Goal: Task Accomplishment & Management: Use online tool/utility

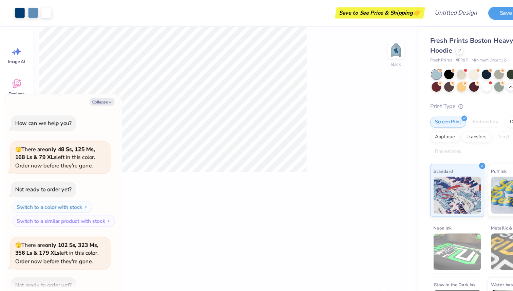
scroll to position [620, 0]
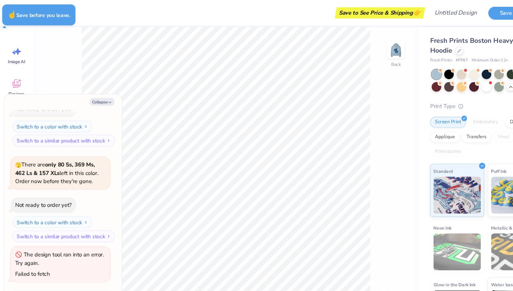
type textarea "x"
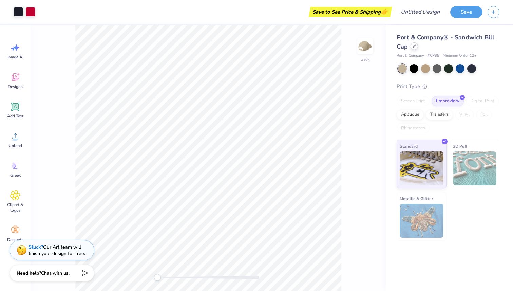
click at [412, 47] on icon at bounding box center [413, 45] width 3 height 3
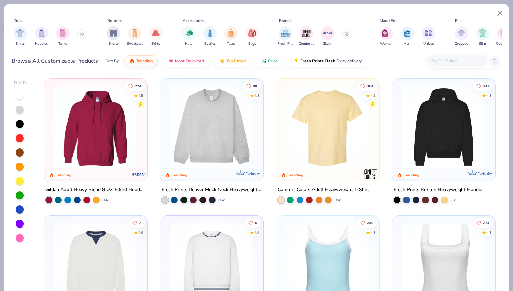
click at [167, 144] on img at bounding box center [122, 126] width 90 height 83
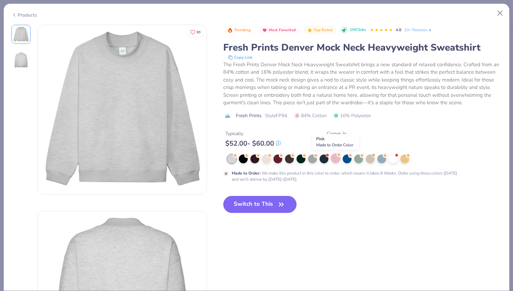
click at [335, 159] on div at bounding box center [335, 158] width 9 height 9
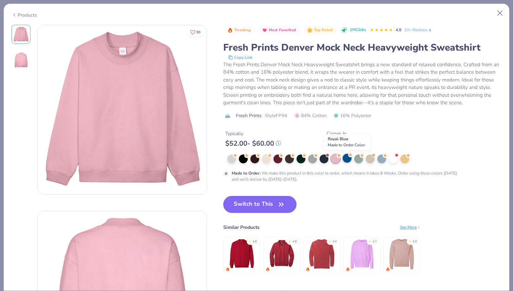
click at [344, 160] on div at bounding box center [347, 158] width 9 height 9
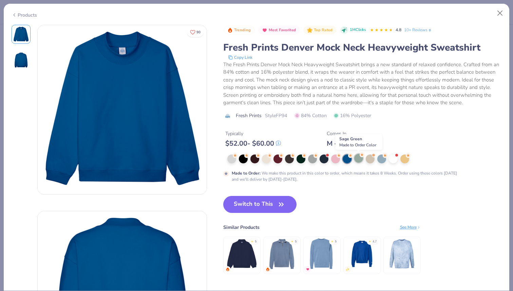
click at [355, 158] on div at bounding box center [358, 158] width 9 height 9
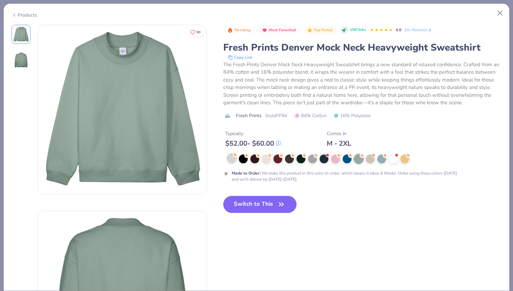
click at [233, 157] on div at bounding box center [231, 158] width 9 height 9
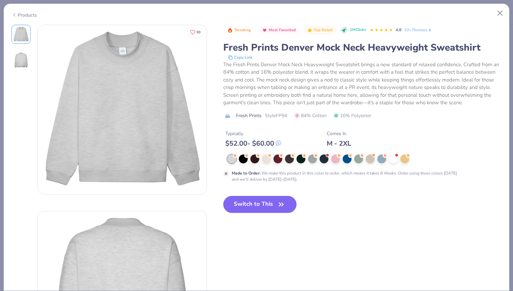
click at [240, 208] on button "Switch to This" at bounding box center [260, 204] width 74 height 17
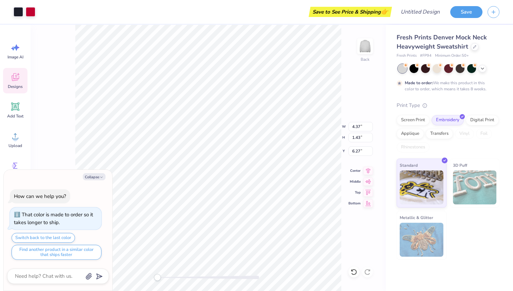
type textarea "x"
type input "9.00"
type input "2.94"
type input "6.34"
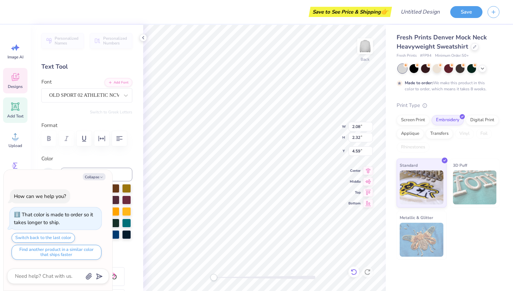
click at [353, 269] on icon at bounding box center [354, 272] width 6 height 6
type textarea "x"
type input "4.64"
click at [356, 273] on icon at bounding box center [353, 271] width 7 height 7
type textarea "x"
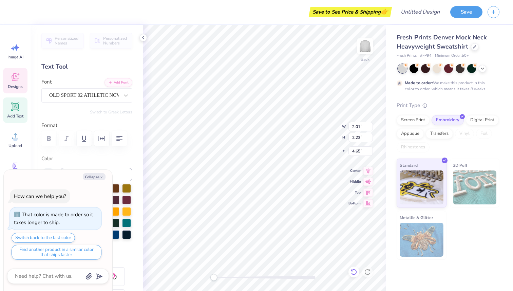
type input "4.64"
click at [354, 270] on icon at bounding box center [353, 271] width 7 height 7
type textarea "x"
type textarea "P"
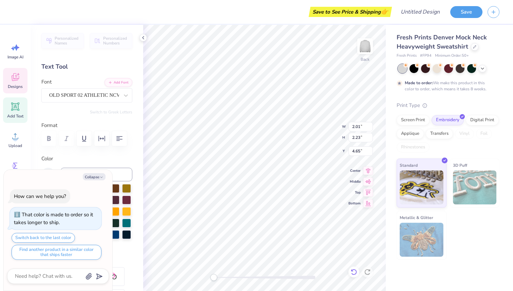
type textarea "x"
type input "1.73"
type input "2.14"
type input "4.06"
type textarea "x"
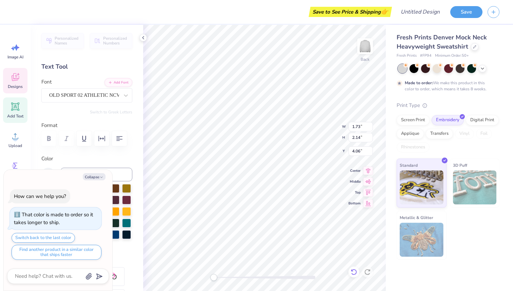
type textarea "EG"
type textarea "x"
type textarea "E"
type textarea "x"
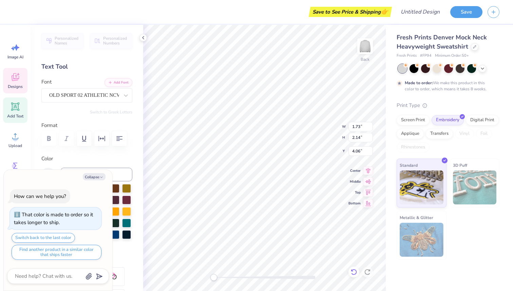
type textarea "H"
type textarea "x"
type textarea "HI"
click at [351, 269] on icon at bounding box center [351, 269] width 1 height 1
type textarea "x"
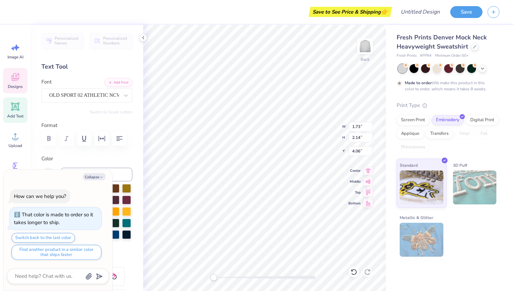
type textarea "x"
type textarea "P"
type textarea "x"
type input "1.34"
type input "1.91"
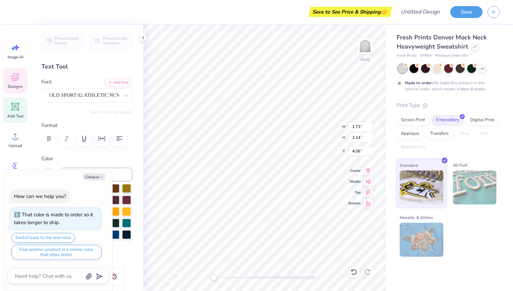
type input "3.97"
type textarea "x"
type textarea "G"
type textarea "x"
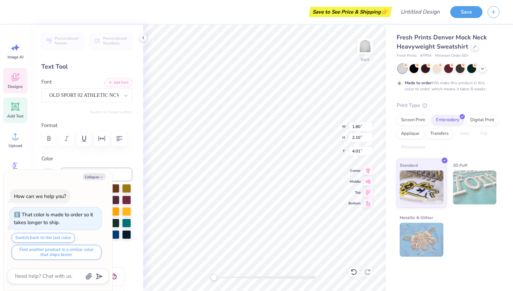
type textarea "N"
type textarea "x"
type input "4.50"
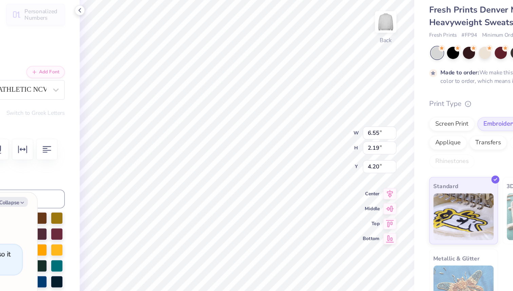
type textarea "x"
type input "10.06"
type input "3.37"
type textarea "x"
type input "3.62"
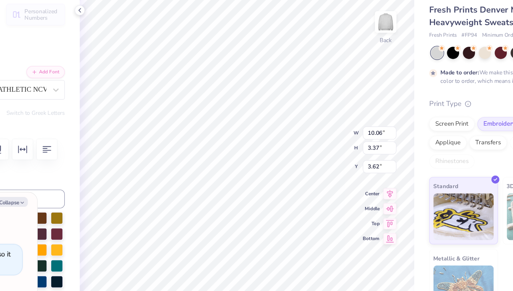
type textarea "x"
type input "11.67"
type input "3.91"
type textarea "x"
type input "3.70"
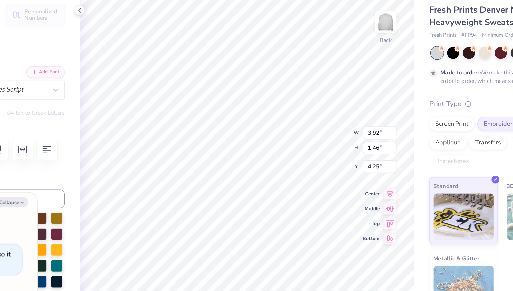
type textarea "x"
type textarea "X"
type textarea "x"
type textarea "X"
type textarea "x"
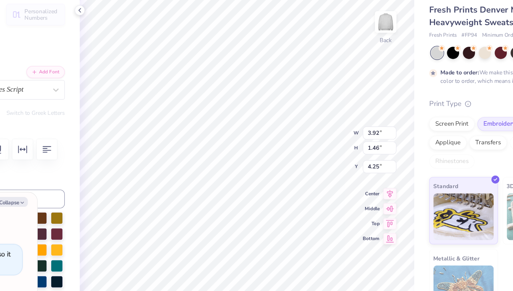
type textarea "X S"
type textarea "x"
type textarea "X Sa"
type textarea "x"
type textarea "X Sab"
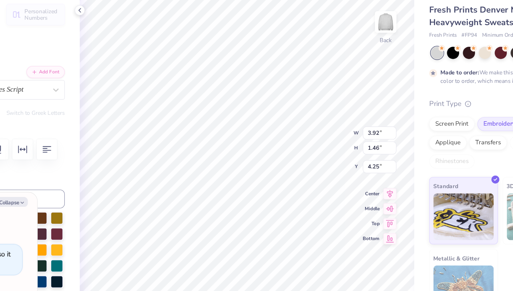
type textarea "x"
type textarea "X Sabr"
type textarea "x"
type textarea "X Sabri"
type textarea "x"
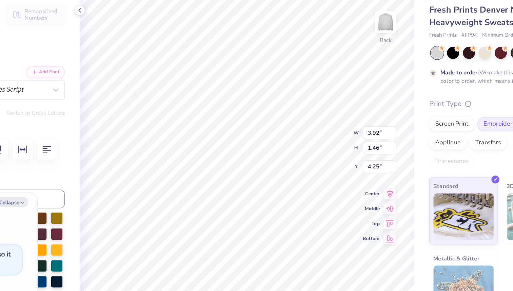
type textarea "X Sabrin"
type textarea "x"
type textarea "X [PERSON_NAME]"
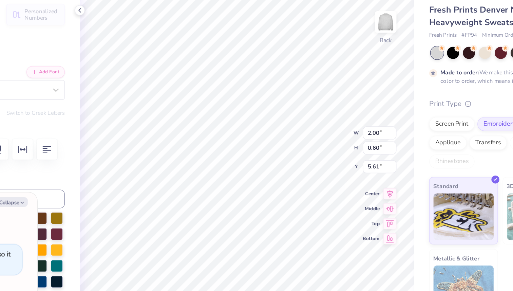
type textarea "x"
type textarea "SINC"
type textarea "x"
type textarea "SIN"
type textarea "x"
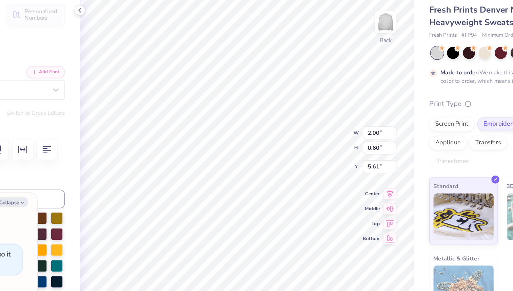
type textarea "SI"
type textarea "x"
type textarea "S"
type textarea "x"
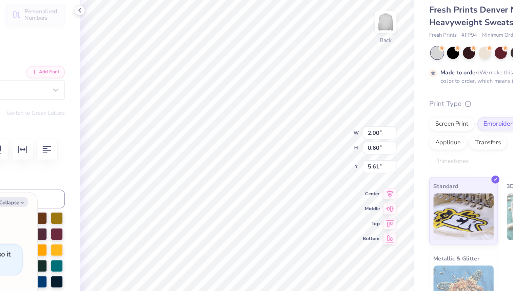
type textarea "N"
type textarea "x"
type textarea "No"
type textarea "x"
type textarea "[PERSON_NAME]"
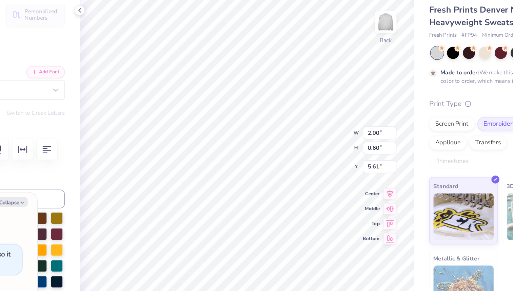
type textarea "x"
type textarea "[PERSON_NAME]"
type textarea "x"
type textarea "[PERSON_NAME]"
type textarea "x"
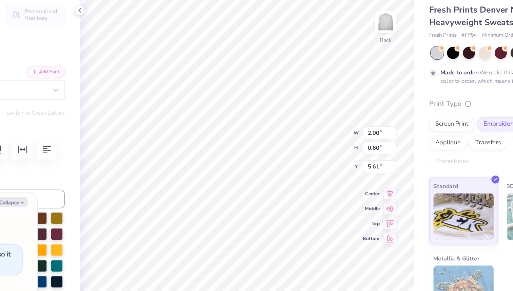
type textarea "[PERSON_NAME]"
type textarea "x"
type textarea "[PERSON_NAME]"
type textarea "x"
type textarea "[PERSON_NAME]"
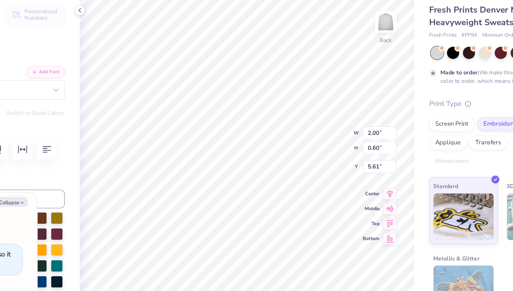
type textarea "x"
type textarea "[PERSON_NAME]"
type textarea "x"
type textarea "[PERSON_NAME]"
type textarea "x"
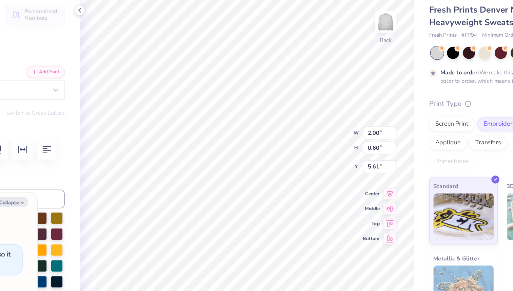
type textarea "[PERSON_NAME] Found"
type textarea "x"
type textarea "[PERSON_NAME] Founda"
type textarea "x"
type textarea "[PERSON_NAME] Foundati"
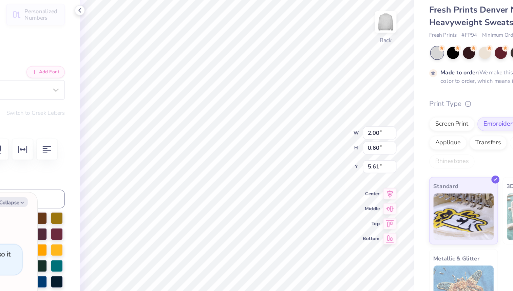
type textarea "x"
type textarea "[PERSON_NAME] Foundatio"
type textarea "x"
type textarea "[PERSON_NAME] Foundation"
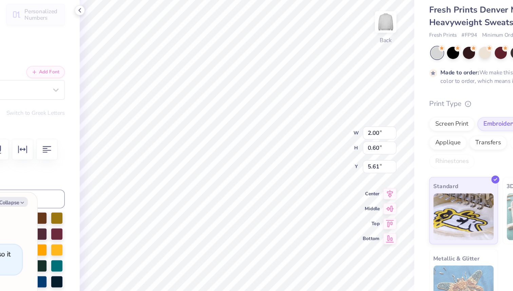
type textarea "x"
type input "0.77"
type input "6.30"
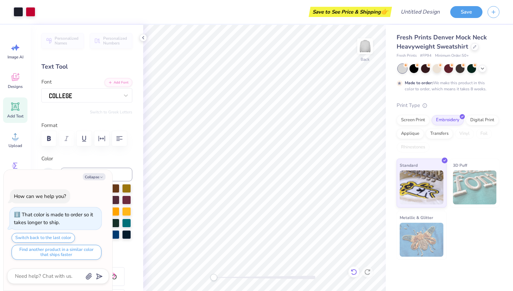
click at [354, 271] on icon at bounding box center [353, 271] width 7 height 7
type textarea "x"
type textarea "1"
type textarea "x"
type textarea "2"
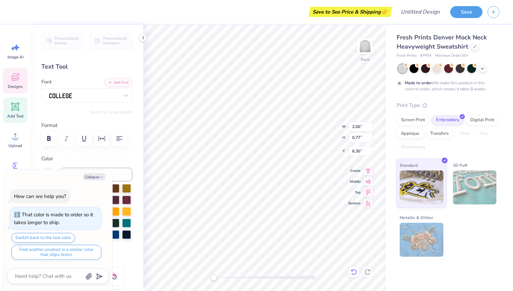
type textarea "x"
type textarea "20"
type textarea "x"
type textarea "201"
type textarea "x"
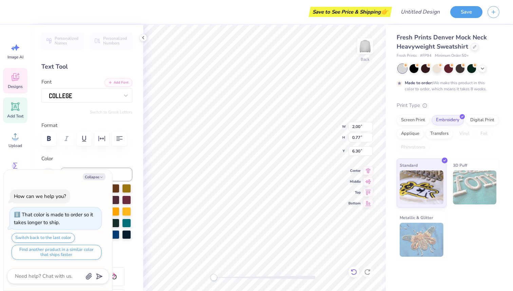
type textarea "2017"
click at [133, 156] on div "Personalized Names Personalized Numbers Text Tool Add Font Font Switch to Greek…" at bounding box center [87, 158] width 113 height 266
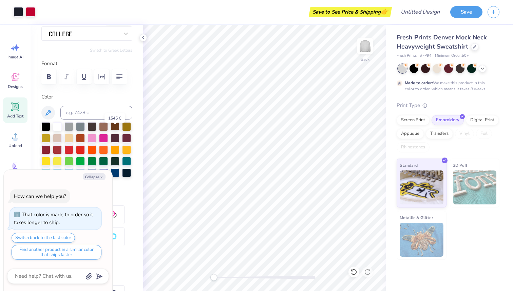
scroll to position [0, 0]
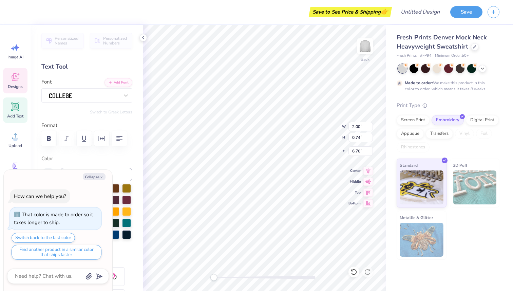
type textarea "x"
type textarea "201"
type textarea "x"
type textarea "20"
type textarea "x"
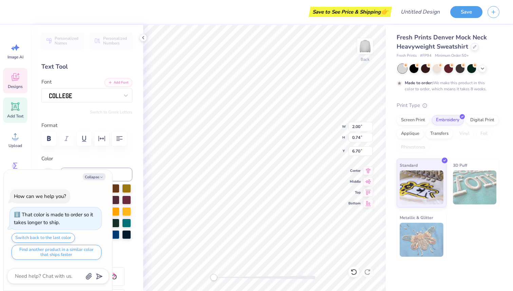
type textarea "202"
type textarea "x"
type textarea "2025"
click at [117, 208] on div at bounding box center [115, 210] width 9 height 9
type textarea "x"
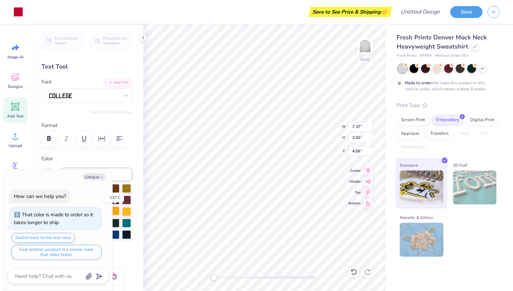
type input "2.18"
click at [100, 176] on polyline "button" at bounding box center [101, 176] width 2 height 1
type textarea "x"
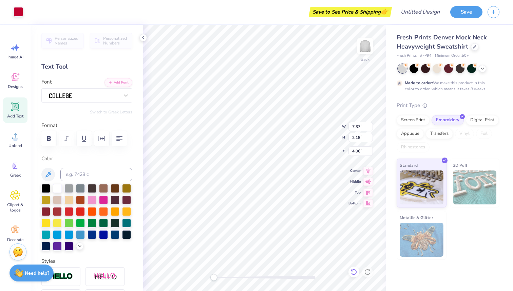
click at [353, 270] on icon at bounding box center [353, 271] width 7 height 7
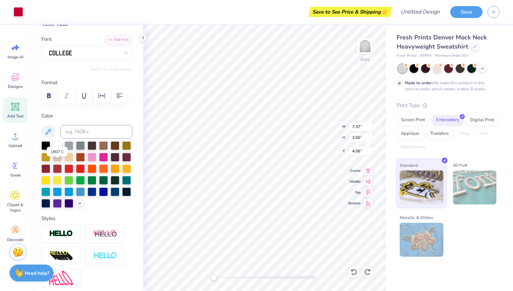
scroll to position [47, 0]
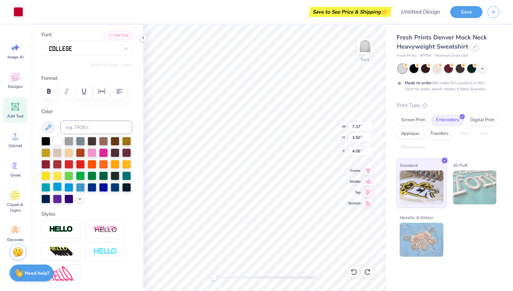
click at [60, 188] on div at bounding box center [57, 186] width 9 height 9
type input "2.18"
click at [58, 186] on div at bounding box center [57, 186] width 9 height 9
click at [65, 186] on div at bounding box center [68, 186] width 9 height 9
type input "6.75"
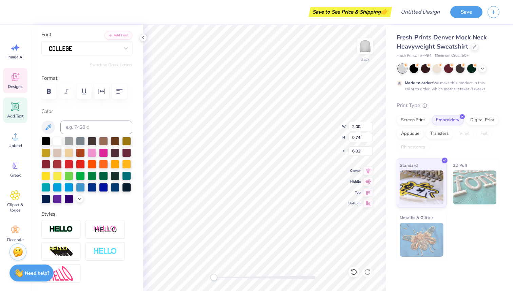
type input "0.57"
type input "5.68"
click at [57, 188] on div at bounding box center [57, 186] width 9 height 9
type input "7.37"
type input "1.84"
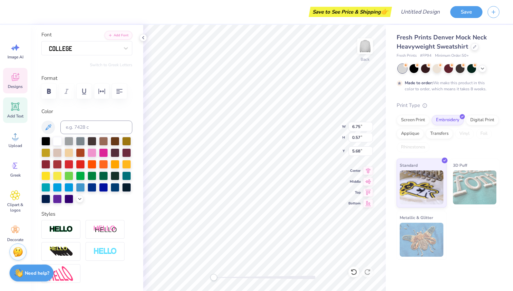
type input "4.06"
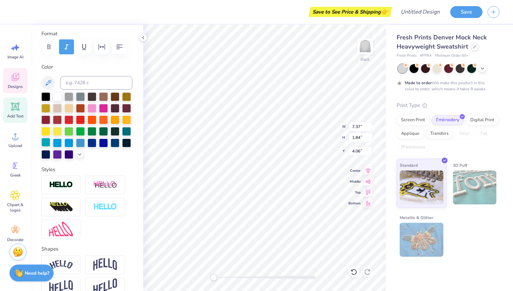
scroll to position [117, 0]
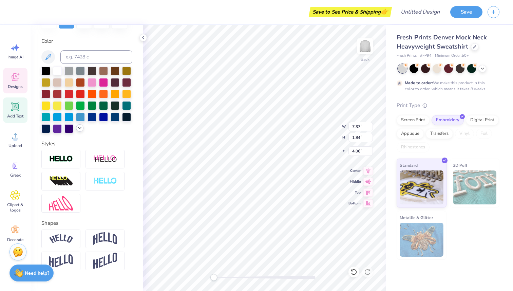
click at [79, 127] on icon at bounding box center [79, 127] width 5 height 5
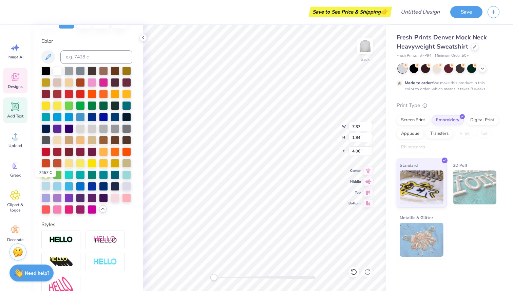
click at [44, 186] on div at bounding box center [45, 185] width 9 height 9
click at [59, 186] on div at bounding box center [57, 185] width 9 height 9
click at [70, 185] on div at bounding box center [68, 185] width 9 height 9
click at [94, 186] on div at bounding box center [92, 185] width 9 height 9
click at [72, 116] on div at bounding box center [68, 116] width 9 height 9
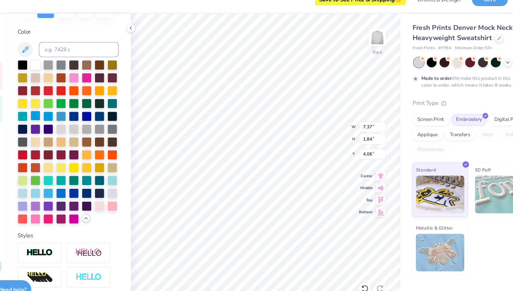
click at [55, 114] on div at bounding box center [57, 116] width 9 height 9
click at [57, 118] on div at bounding box center [57, 116] width 9 height 9
click at [44, 116] on div at bounding box center [45, 116] width 9 height 9
click at [55, 118] on div at bounding box center [57, 117] width 9 height 9
click at [71, 118] on div at bounding box center [68, 116] width 9 height 9
